Goal: Information Seeking & Learning: Learn about a topic

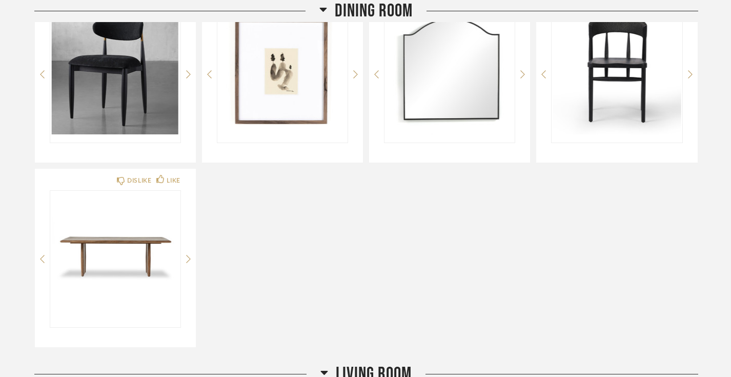
scroll to position [217, 0]
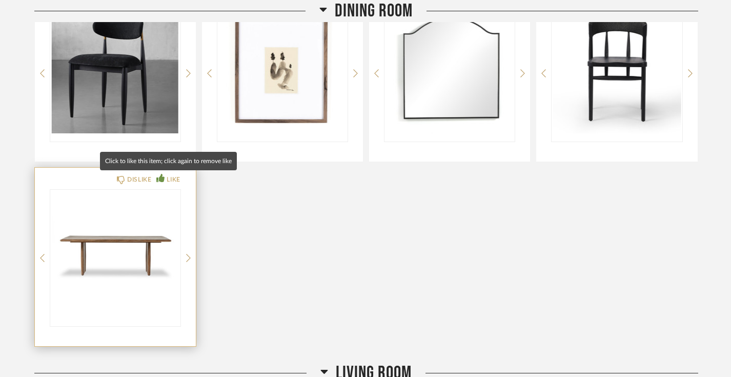
click at [165, 177] on div "LIKE" at bounding box center [168, 179] width 24 height 10
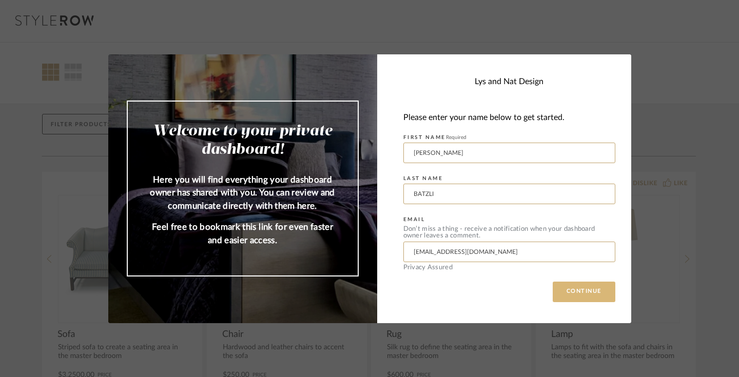
click at [571, 291] on button "CONTINUE" at bounding box center [583, 292] width 63 height 21
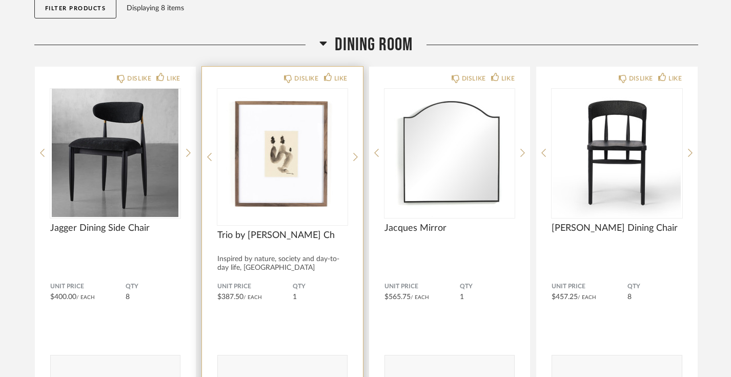
scroll to position [357, 0]
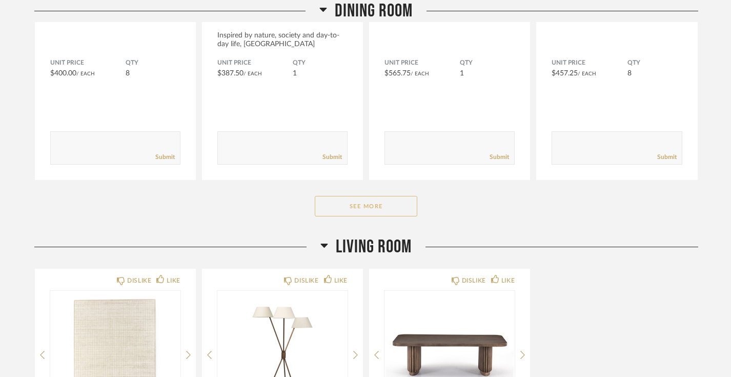
click at [360, 208] on button "See More" at bounding box center [366, 206] width 103 height 21
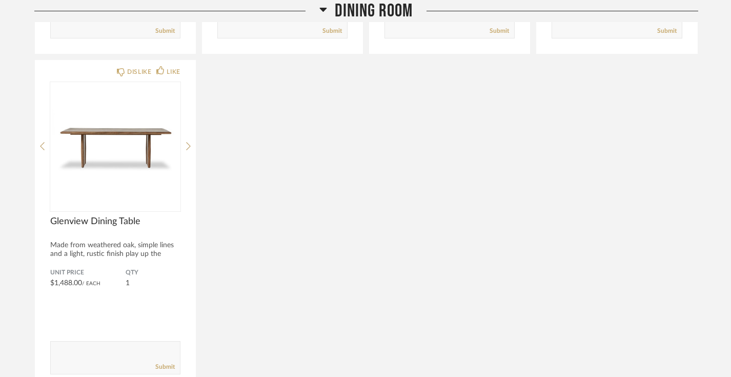
scroll to position [496, 0]
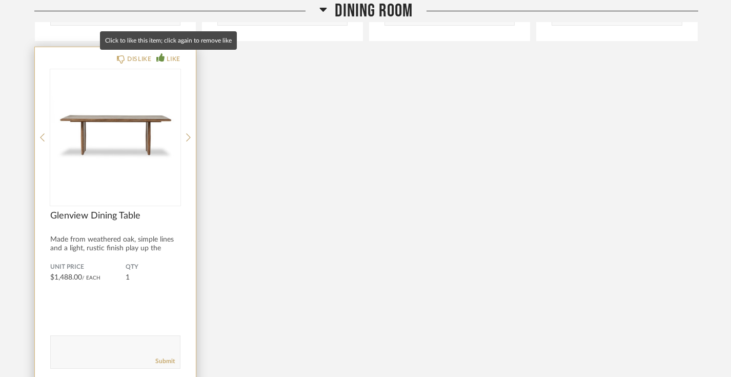
click at [163, 54] on icon at bounding box center [160, 57] width 8 height 8
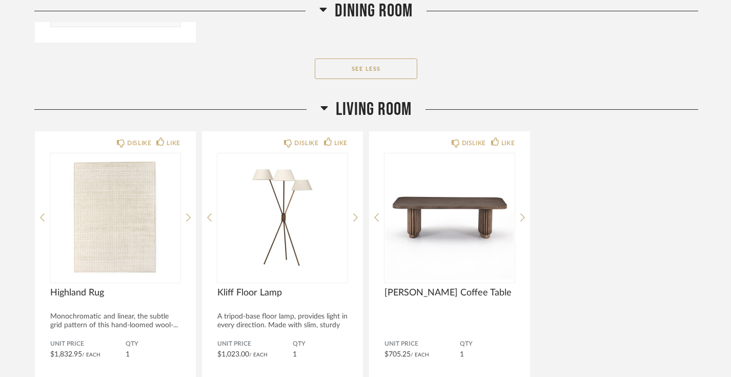
scroll to position [842, 0]
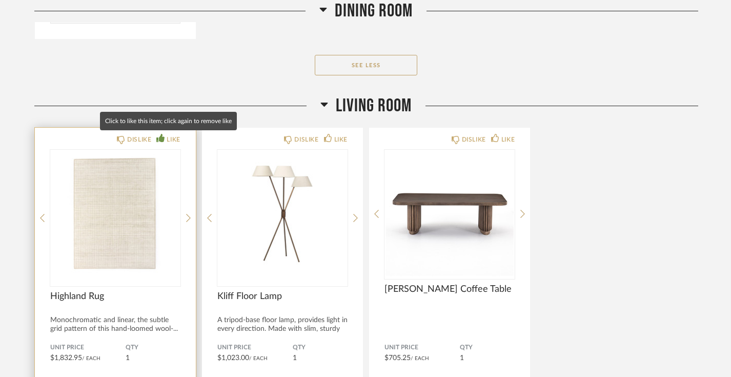
click at [173, 138] on div "LIKE" at bounding box center [173, 139] width 13 height 10
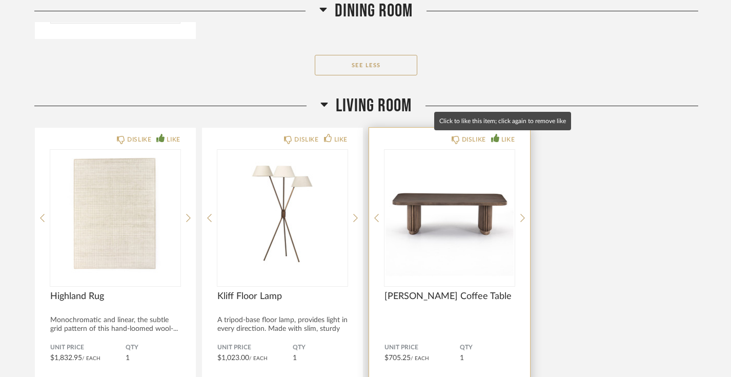
click at [513, 140] on div "LIKE" at bounding box center [508, 139] width 13 height 10
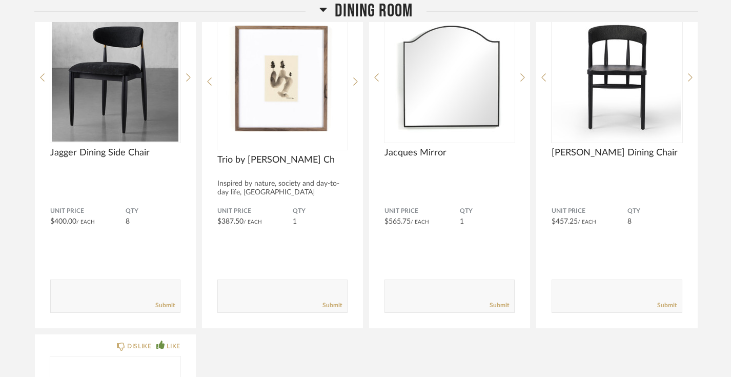
scroll to position [195, 0]
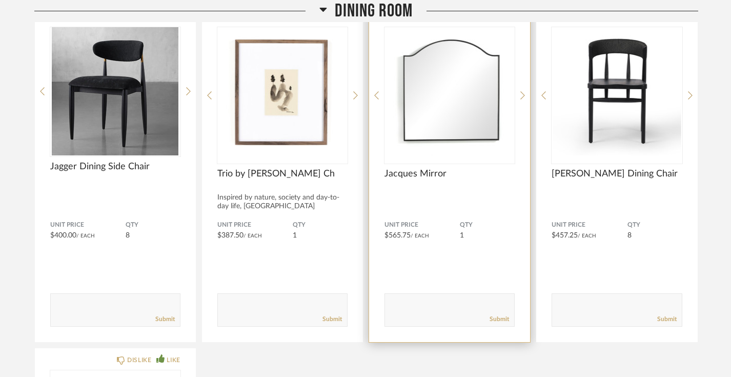
click at [469, 106] on img "0" at bounding box center [450, 91] width 130 height 128
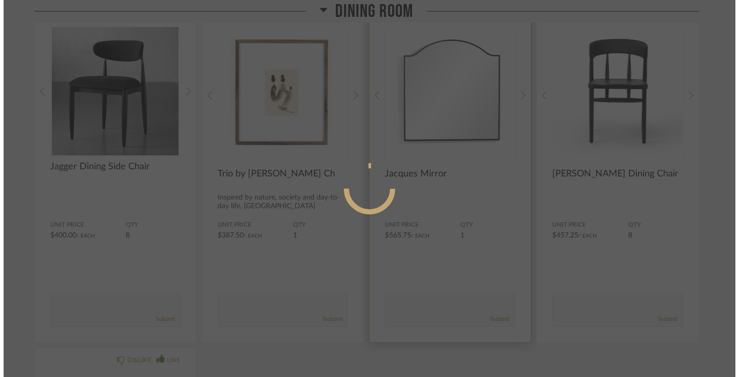
scroll to position [0, 0]
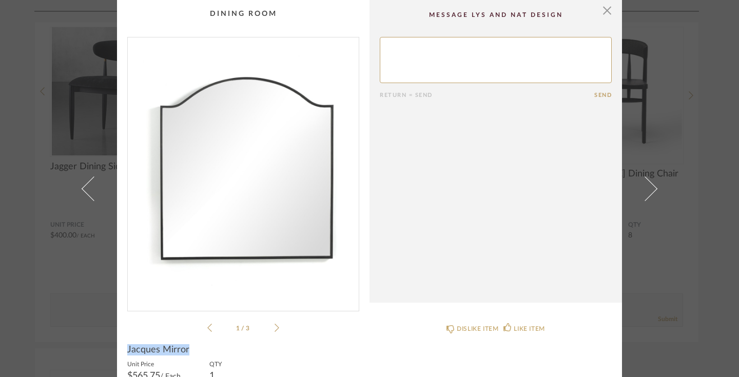
drag, startPoint x: 190, startPoint y: 351, endPoint x: 126, endPoint y: 348, distance: 64.2
click at [127, 348] on div "Jacques Mirror" at bounding box center [243, 349] width 232 height 11
copy span "Jacques Mirror"
click at [606, 10] on span "button" at bounding box center [606, 10] width 21 height 21
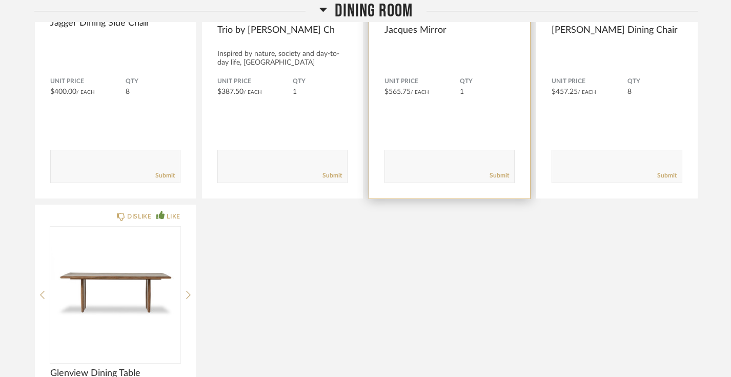
scroll to position [345, 0]
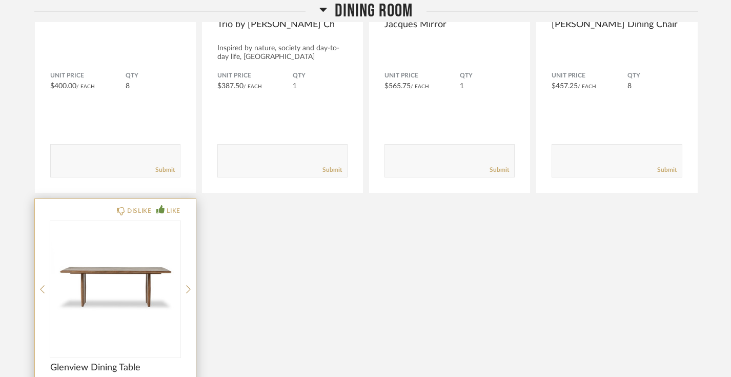
click at [148, 333] on img "0" at bounding box center [115, 285] width 130 height 128
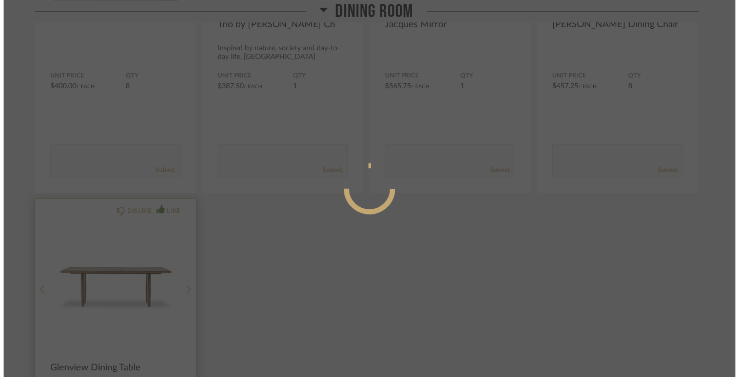
scroll to position [0, 0]
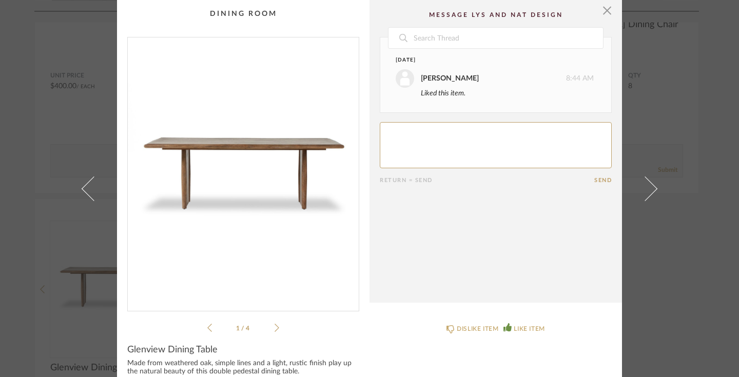
click at [274, 327] on icon at bounding box center [276, 327] width 5 height 9
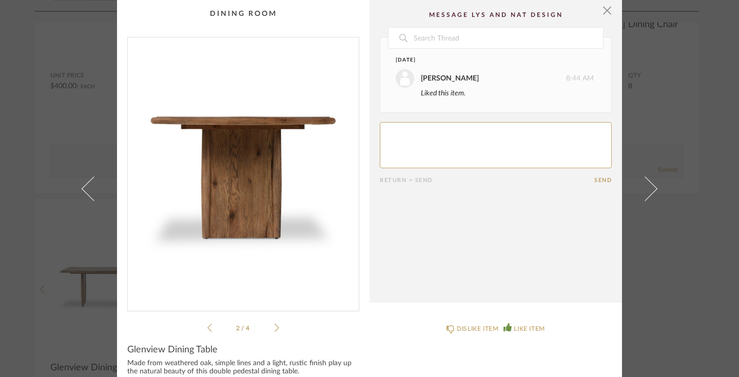
click at [274, 327] on icon at bounding box center [276, 327] width 5 height 9
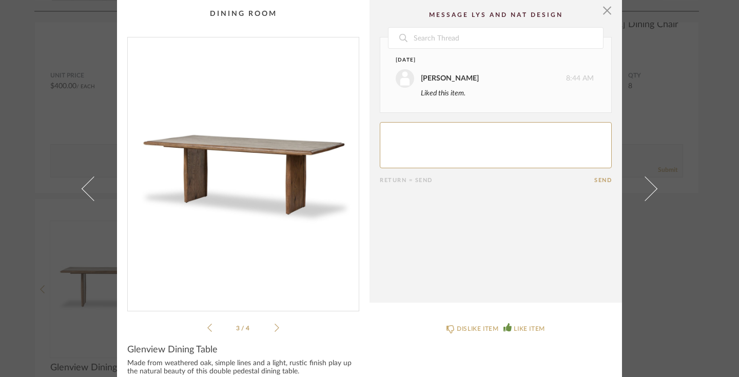
click at [274, 327] on icon at bounding box center [276, 327] width 5 height 9
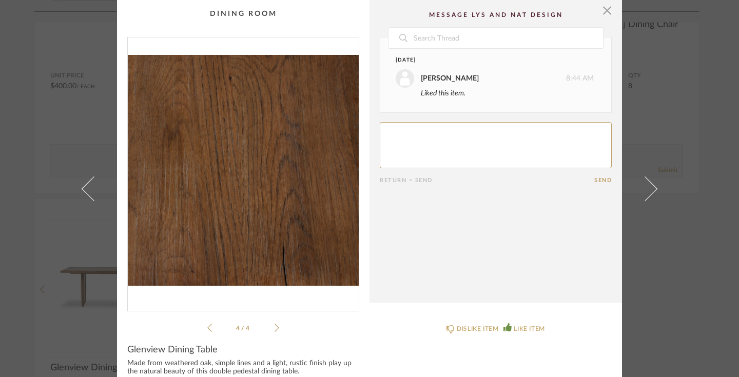
click at [274, 327] on icon at bounding box center [276, 327] width 5 height 9
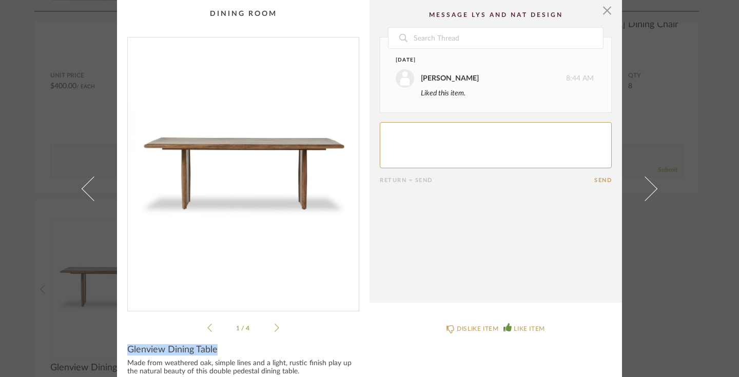
drag, startPoint x: 215, startPoint y: 349, endPoint x: 138, endPoint y: 339, distance: 78.2
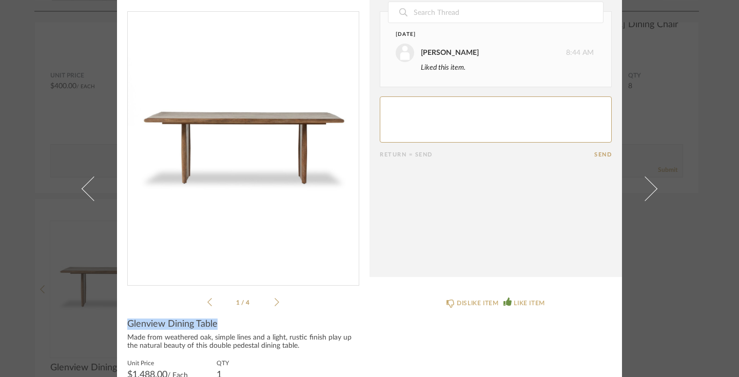
copy span "Glenview Dining Table"
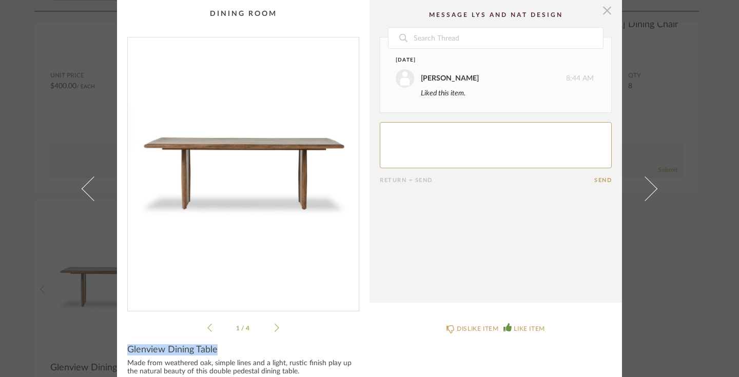
click at [603, 10] on span "button" at bounding box center [606, 10] width 21 height 21
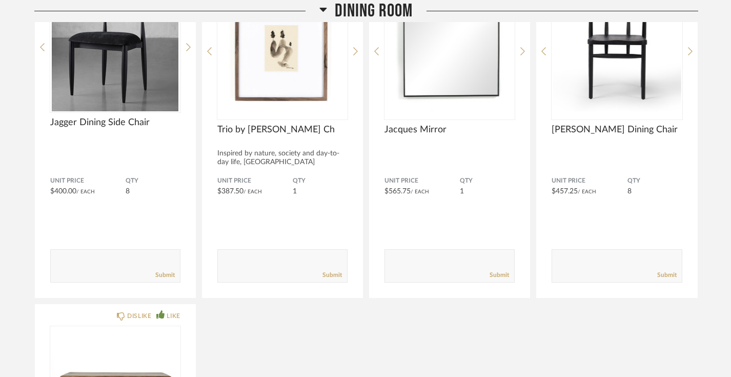
scroll to position [239, 0]
